Goal: Task Accomplishment & Management: Use online tool/utility

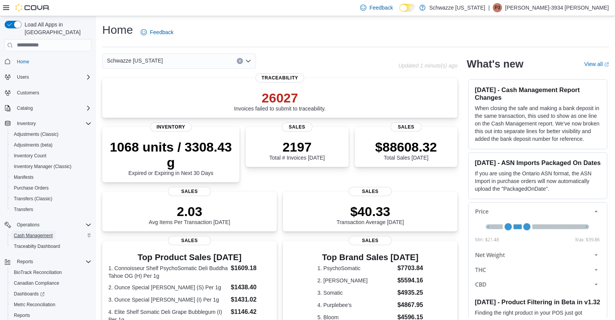
click at [35, 233] on span "Cash Management" at bounding box center [33, 236] width 39 height 6
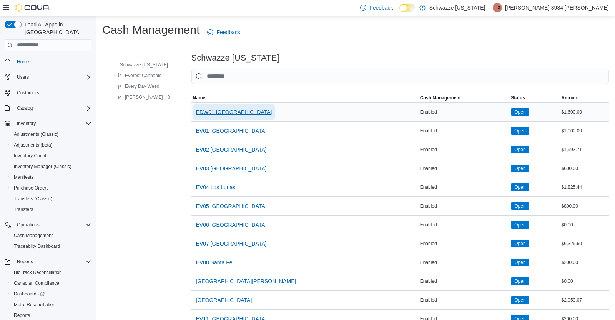
click at [226, 114] on span "EDW01 [GEOGRAPHIC_DATA]" at bounding box center [234, 112] width 76 height 8
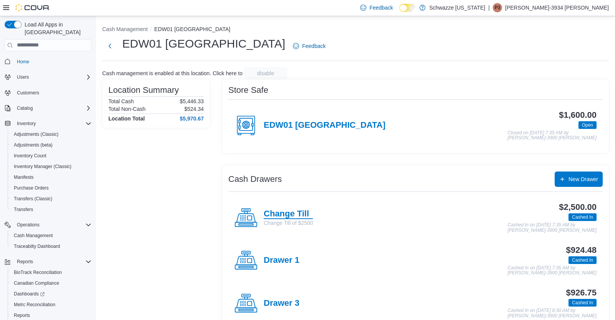
click at [297, 211] on h4 "Change Till" at bounding box center [287, 214] width 49 height 10
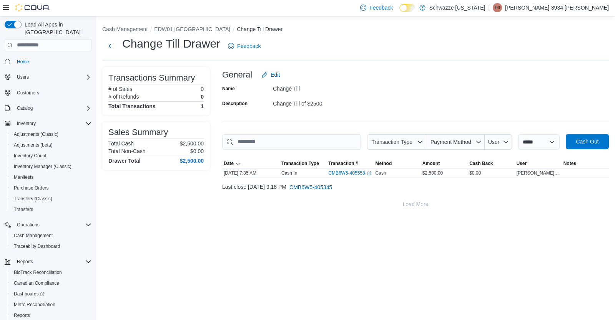
click at [587, 142] on span "Cash Out" at bounding box center [586, 142] width 23 height 8
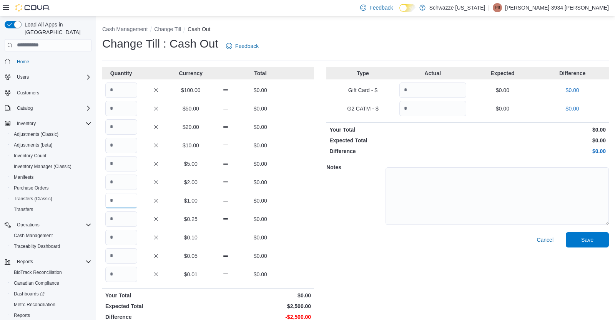
click at [120, 197] on input "Quantity" at bounding box center [121, 200] width 32 height 15
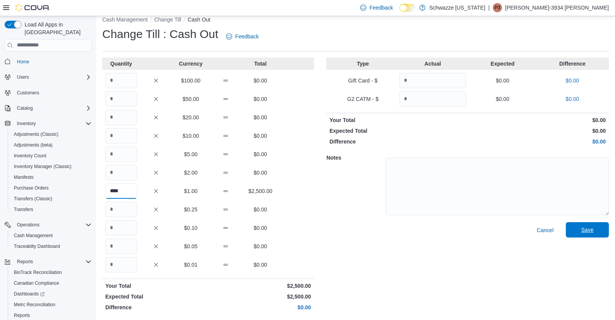
type input "****"
click at [582, 230] on span "Save" at bounding box center [587, 230] width 12 height 8
